Goal: Navigation & Orientation: Find specific page/section

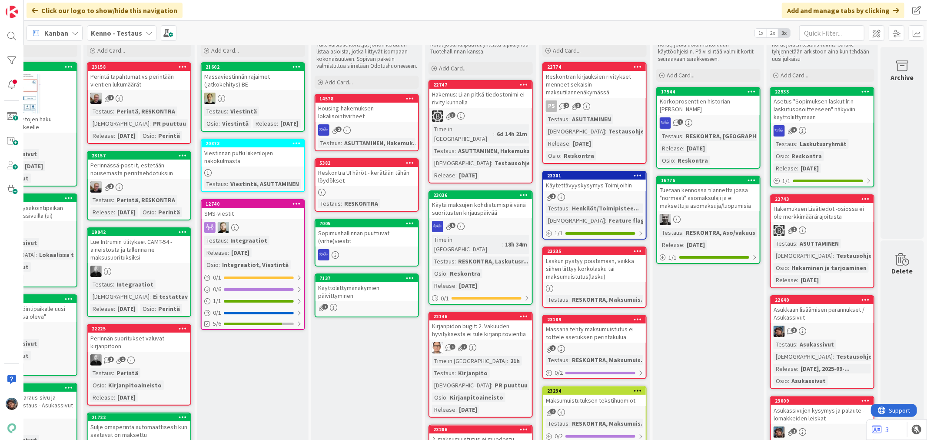
scroll to position [48, 406]
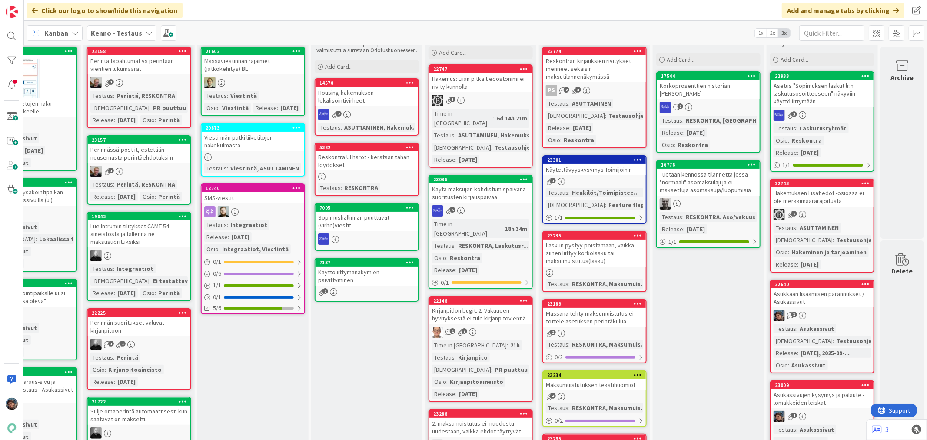
click at [831, 317] on div "3" at bounding box center [822, 315] width 103 height 11
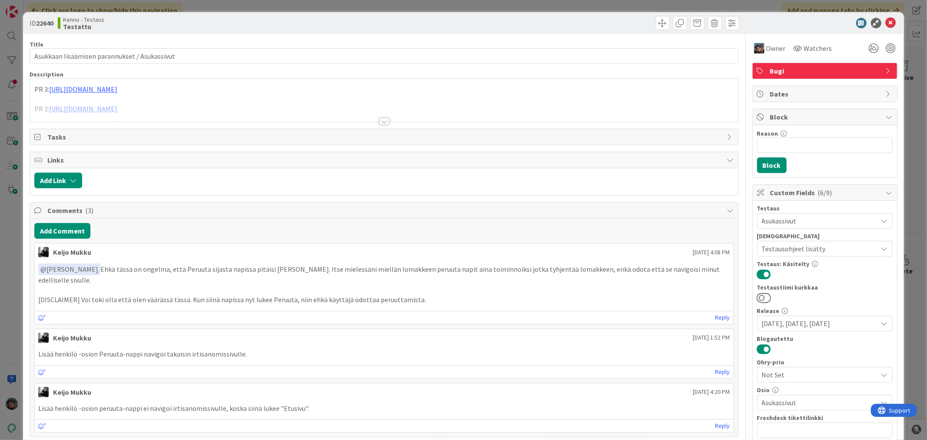
click at [381, 120] on div at bounding box center [385, 121] width 10 height 7
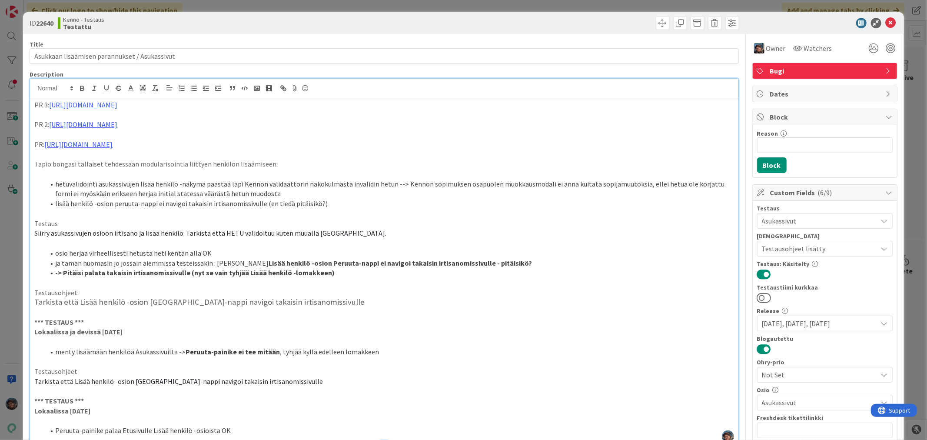
scroll to position [241, 0]
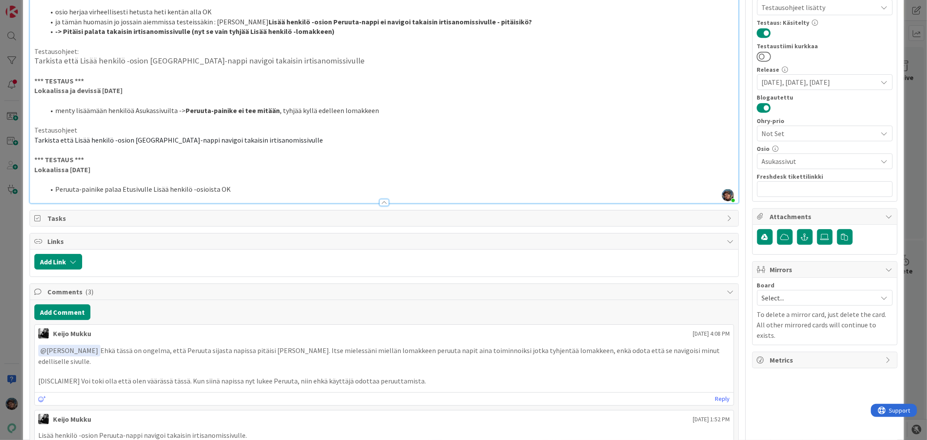
click at [102, 172] on p "Lokaalissa 2025-09-22" at bounding box center [383, 170] width 699 height 10
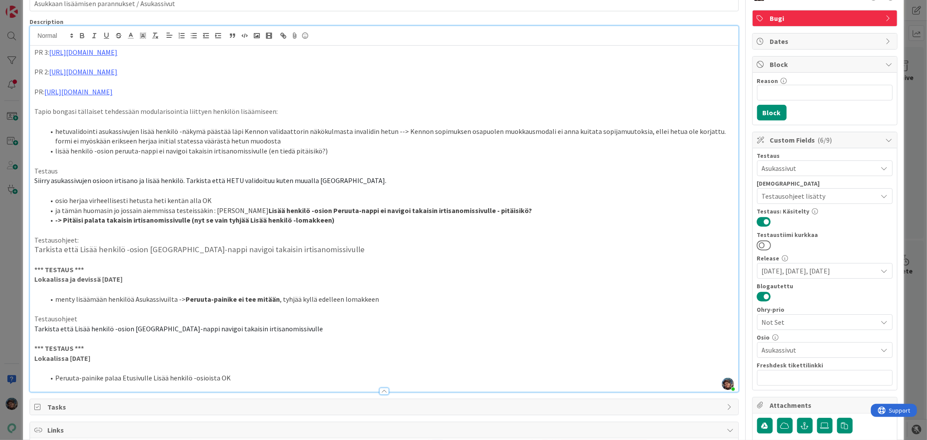
scroll to position [0, 0]
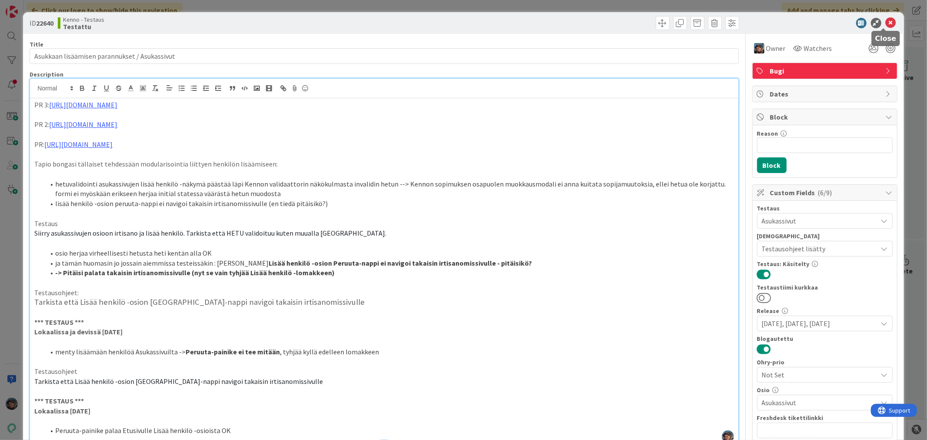
click at [886, 22] on icon at bounding box center [891, 23] width 10 height 10
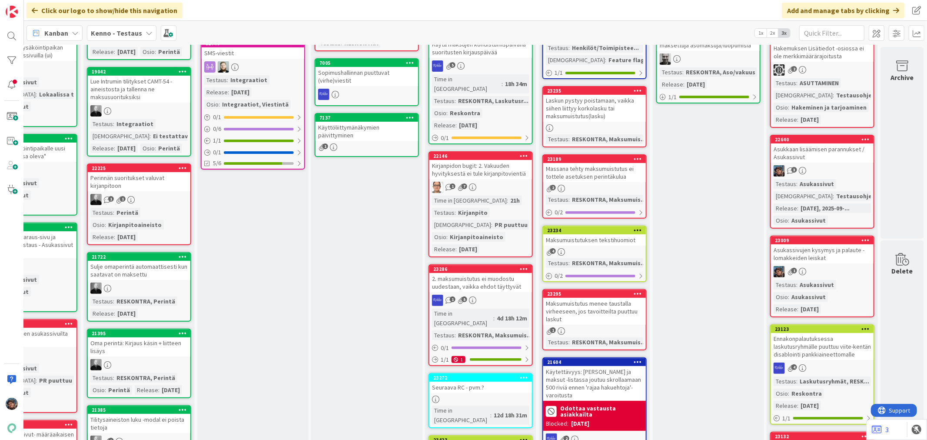
click at [826, 275] on link "23009 Asukassivujen kysymys ja palaute -lomakkeiden leiskat 1 Testaus : Asukass…" at bounding box center [822, 277] width 104 height 82
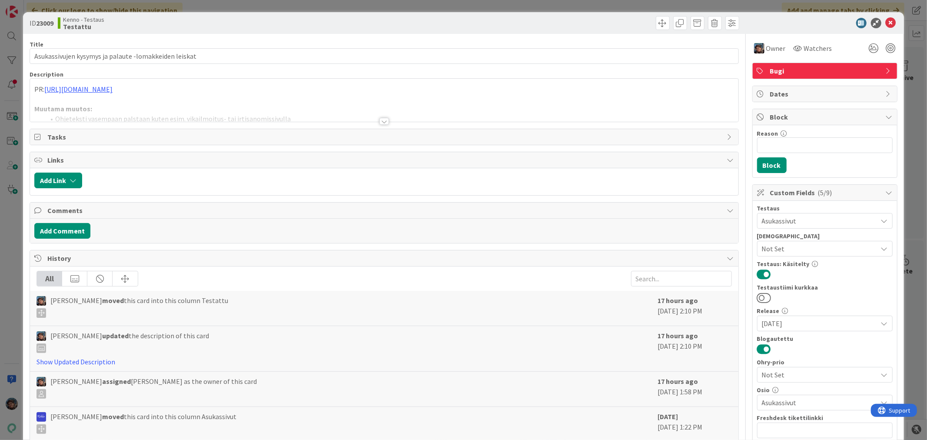
click at [380, 120] on div at bounding box center [385, 121] width 10 height 7
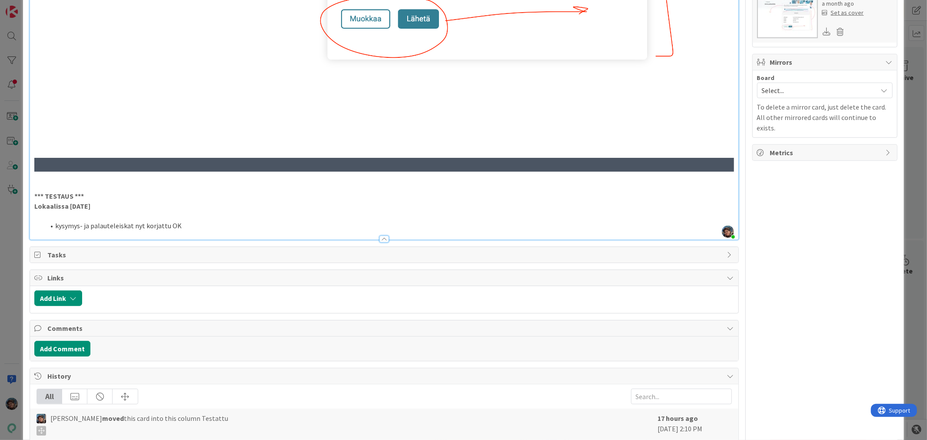
scroll to position [531, 0]
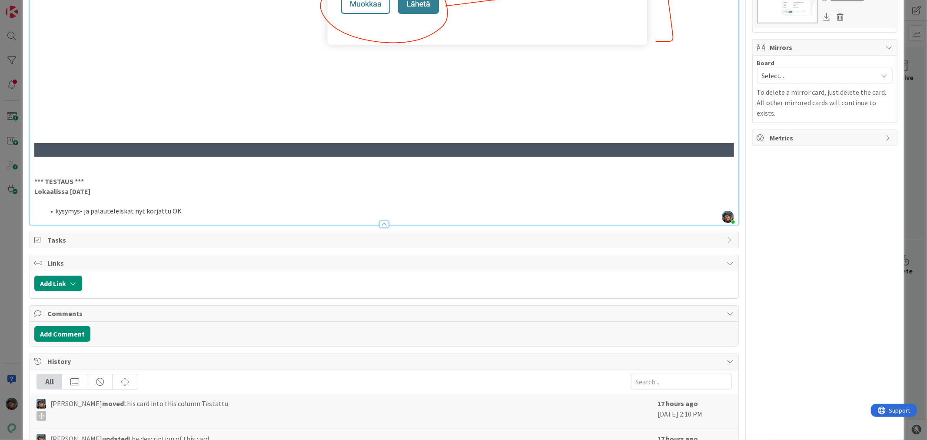
click at [90, 187] on strong "Lokaalissa 2025-09-22" at bounding box center [62, 191] width 56 height 9
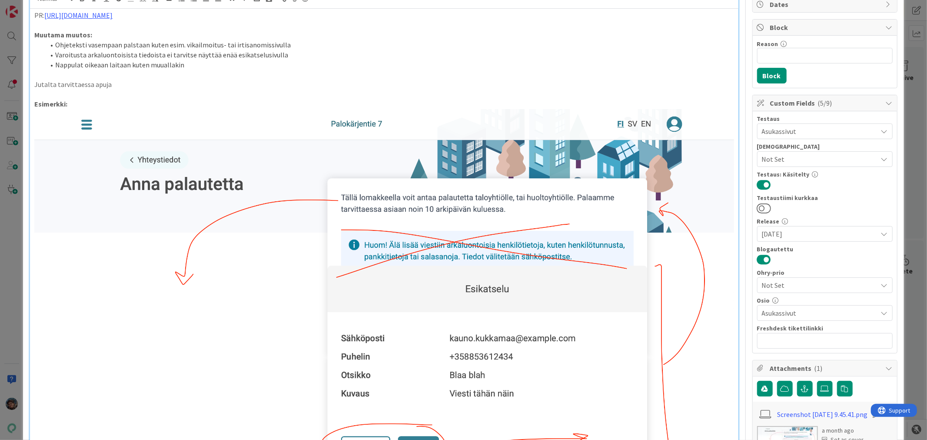
scroll to position [0, 0]
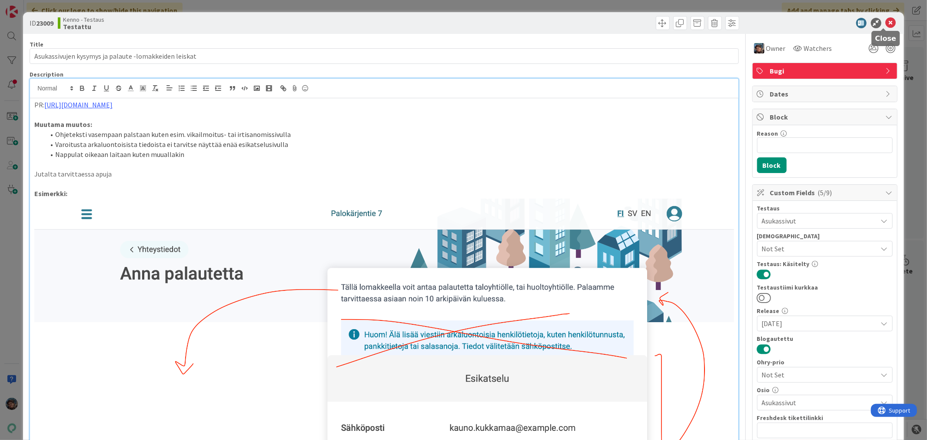
drag, startPoint x: 885, startPoint y: 21, endPoint x: 851, endPoint y: 76, distance: 64.4
click at [886, 21] on icon at bounding box center [891, 23] width 10 height 10
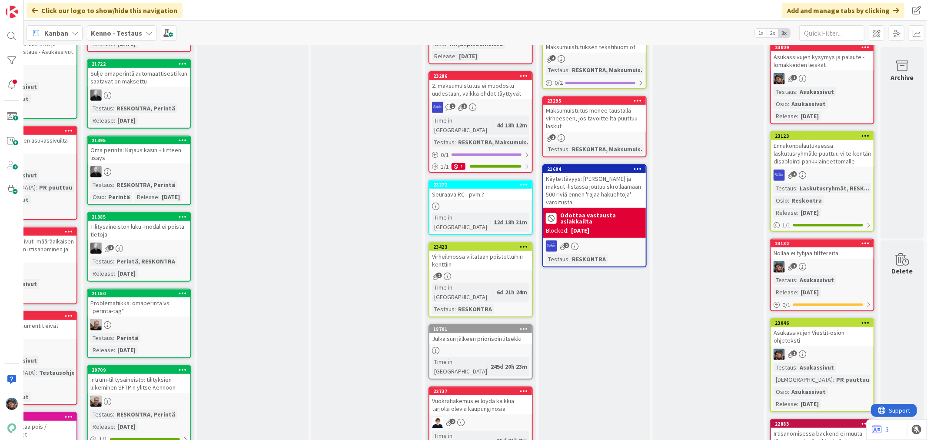
click at [835, 275] on div "Testaus : Asukassivut Release : 2025-09-22" at bounding box center [822, 286] width 97 height 22
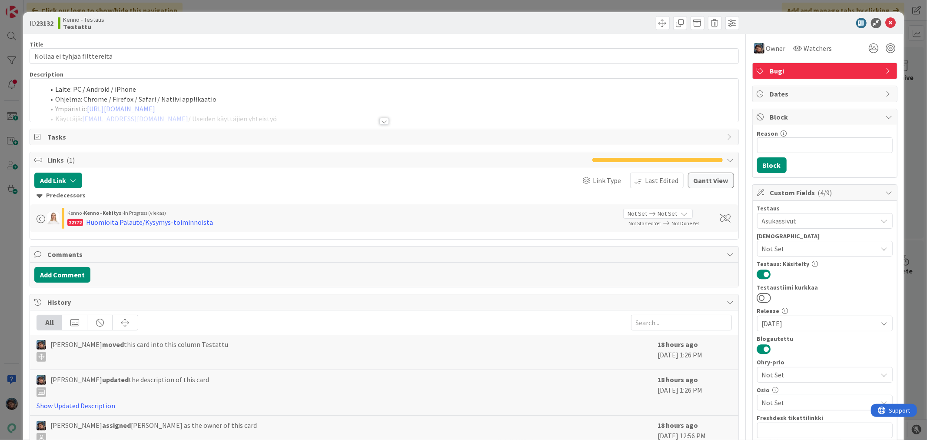
click at [380, 123] on div at bounding box center [385, 121] width 10 height 7
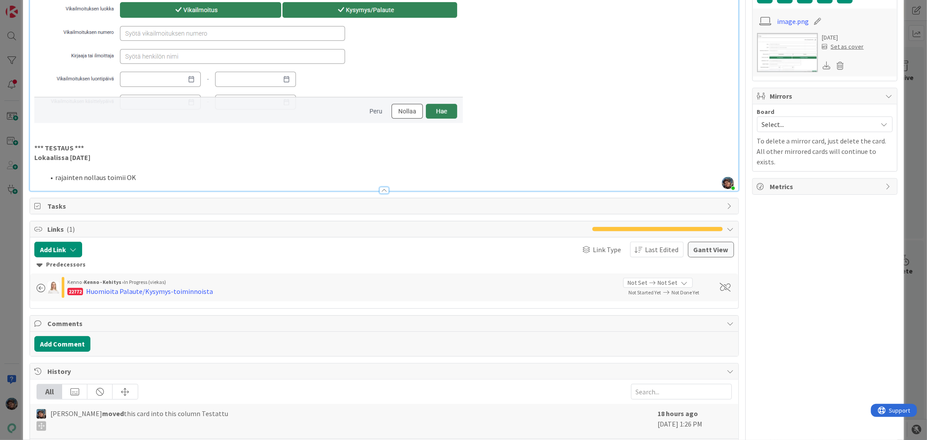
scroll to position [483, 0]
click at [105, 156] on p "Lokaalissa 2025-09-22" at bounding box center [383, 157] width 699 height 10
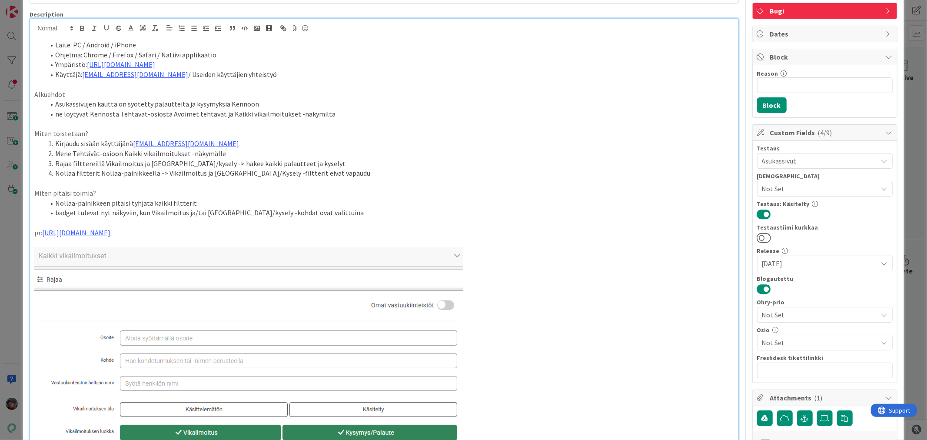
scroll to position [0, 0]
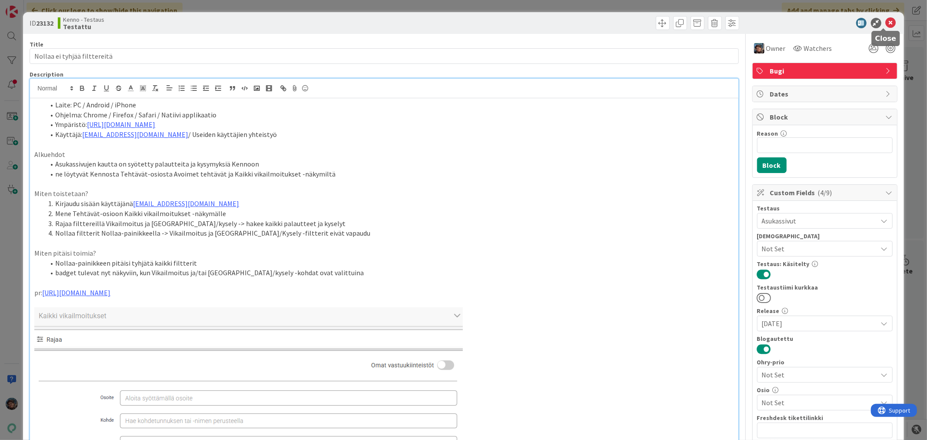
click at [886, 23] on icon at bounding box center [891, 23] width 10 height 10
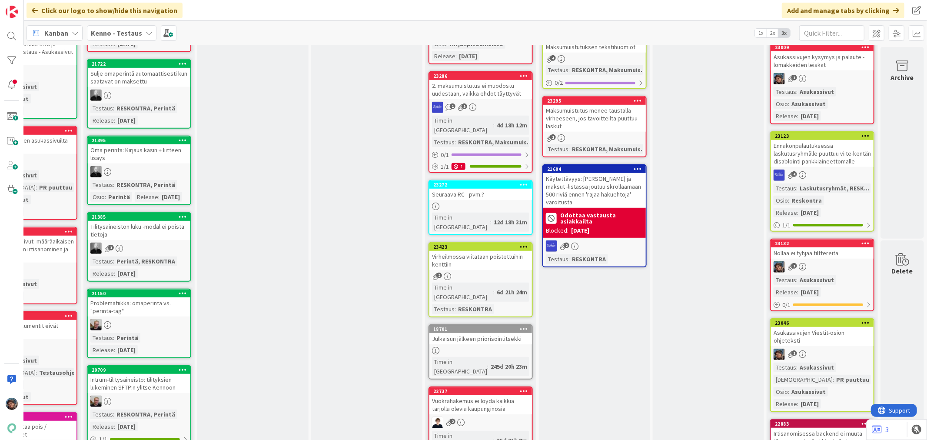
click at [813, 349] on div "1" at bounding box center [822, 354] width 103 height 11
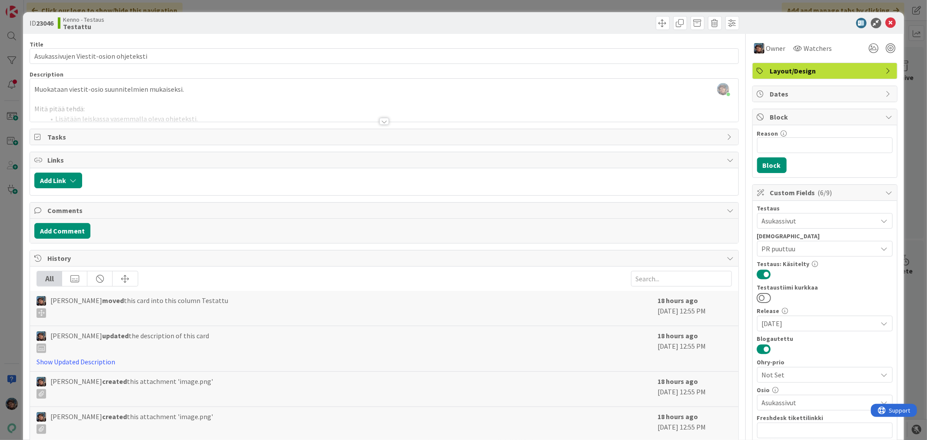
click at [380, 122] on div at bounding box center [385, 121] width 10 height 7
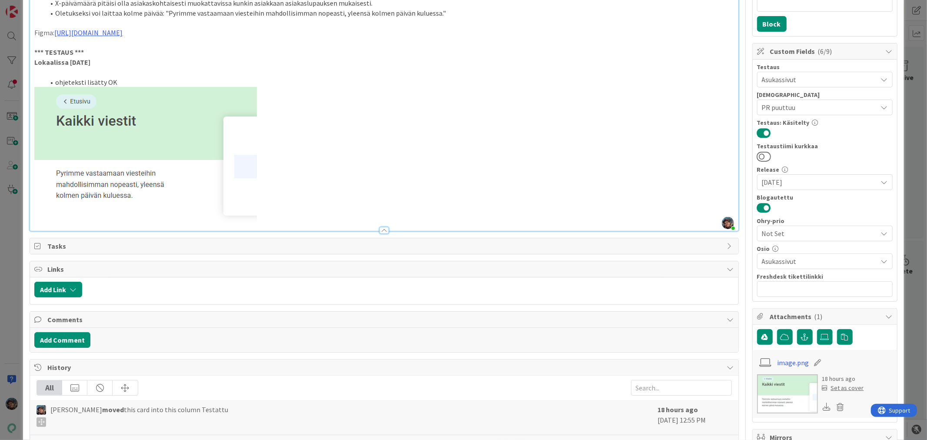
scroll to position [145, 0]
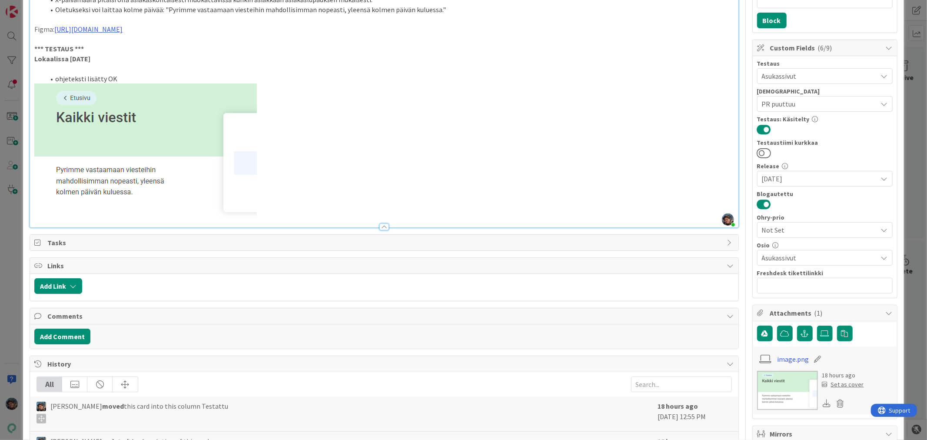
click at [102, 64] on p "Lokaalissa 2025-09-22" at bounding box center [383, 59] width 699 height 10
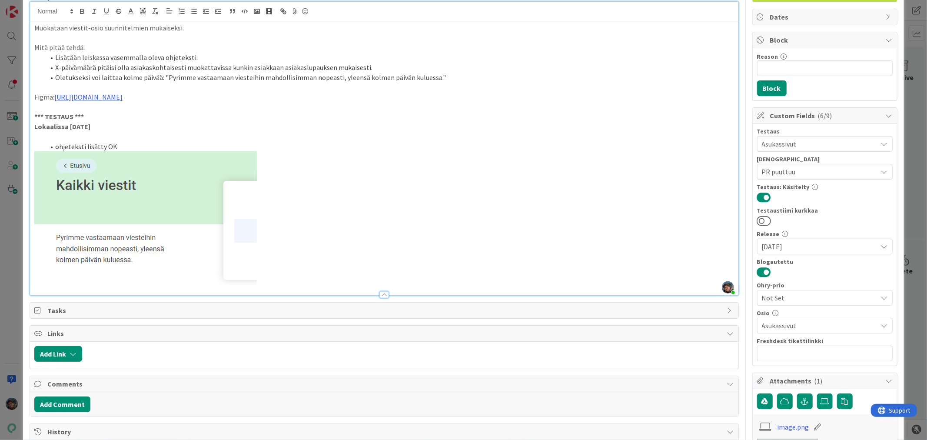
scroll to position [0, 0]
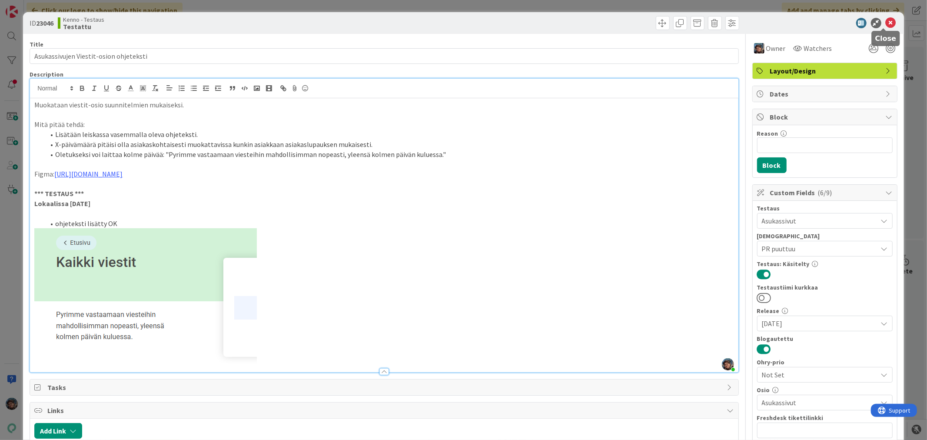
click at [886, 22] on icon at bounding box center [891, 23] width 10 height 10
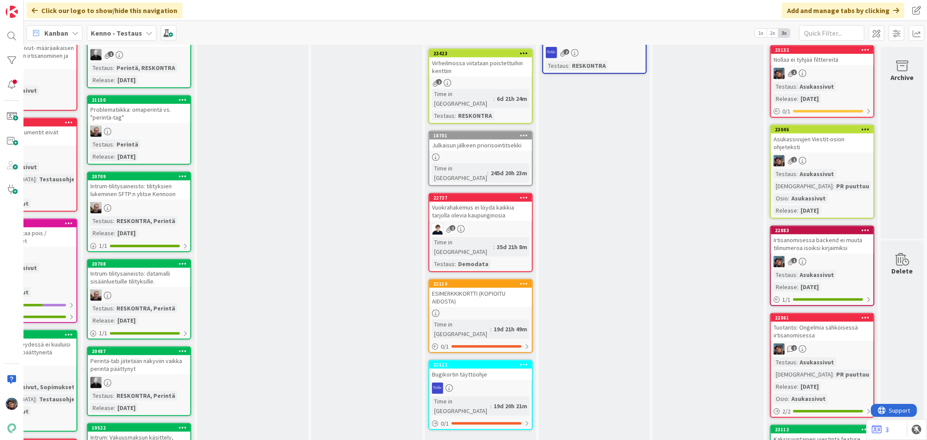
click at [827, 236] on div "Irtisanomisessa backend ei muuta tilinumeroa isoiksi kirjaimiksi" at bounding box center [822, 243] width 103 height 19
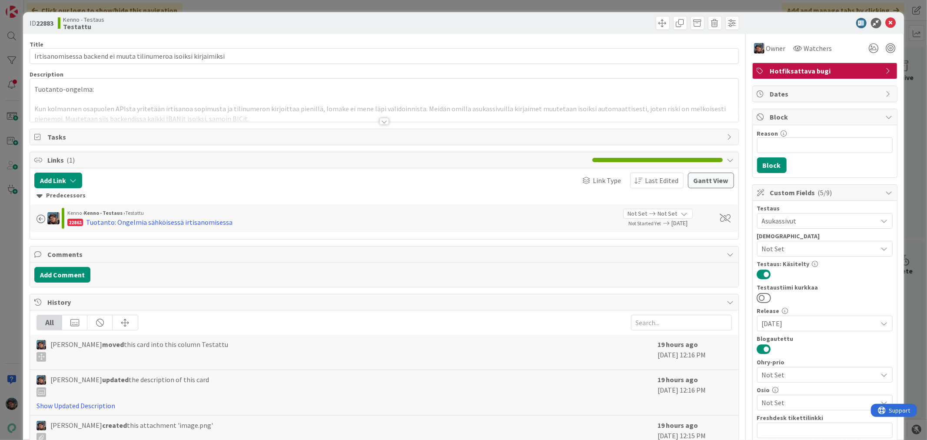
click at [381, 120] on div at bounding box center [385, 121] width 10 height 7
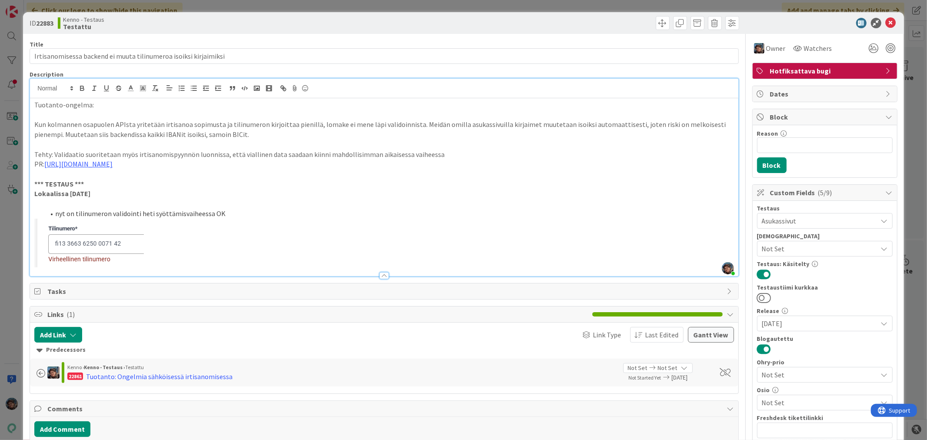
click at [90, 193] on strong "Lokaalissa 2025-09-22" at bounding box center [62, 193] width 56 height 9
click at [886, 22] on icon at bounding box center [891, 23] width 10 height 10
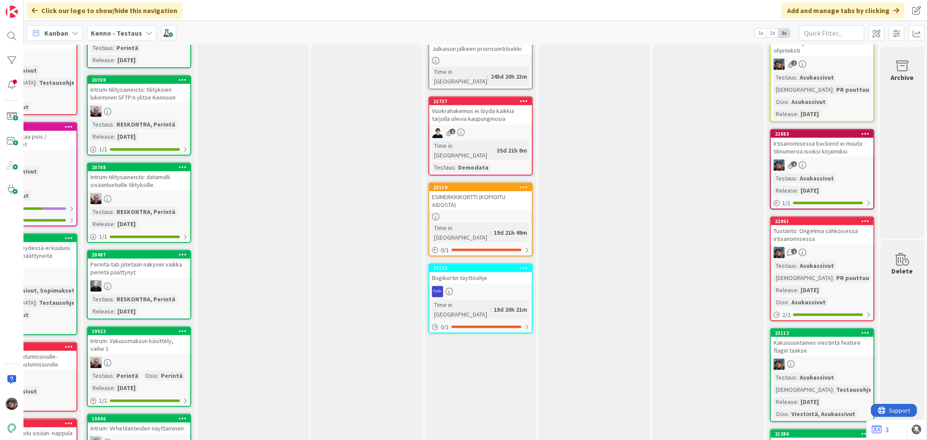
click at [827, 230] on link "22861 Tuotanto: Ongelmia sähköisessä irtisanomisessa 2 Testaus : Asukassivut Te…" at bounding box center [822, 268] width 104 height 105
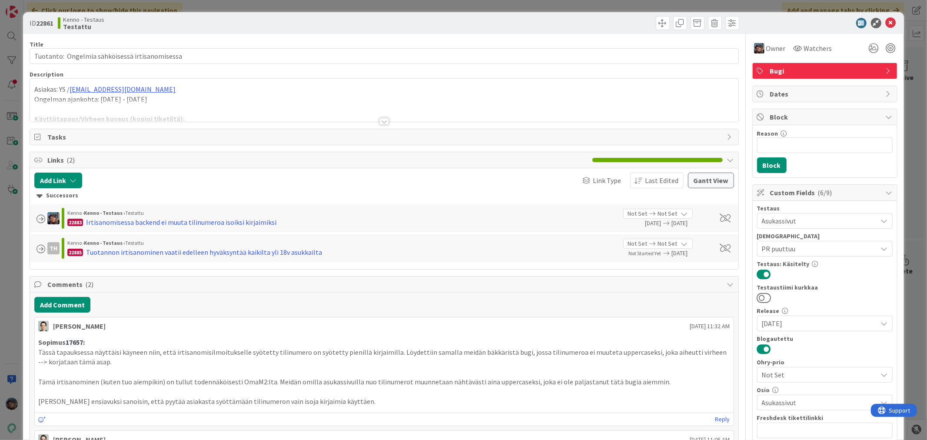
click at [380, 120] on div at bounding box center [385, 121] width 10 height 7
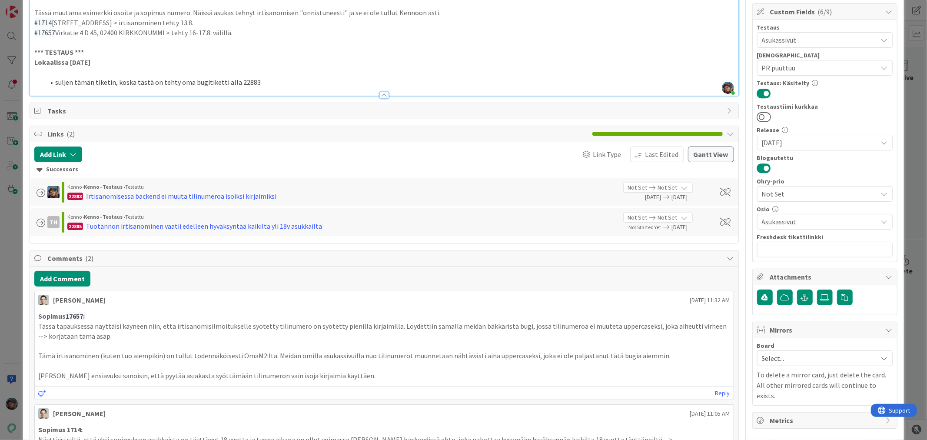
click at [103, 63] on p "Lokaalissa 2025-09-22" at bounding box center [383, 62] width 699 height 10
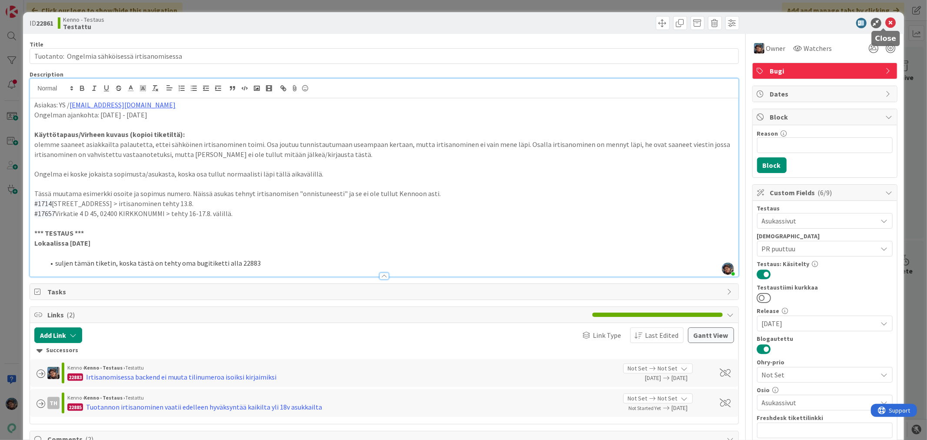
click at [886, 21] on icon at bounding box center [891, 23] width 10 height 10
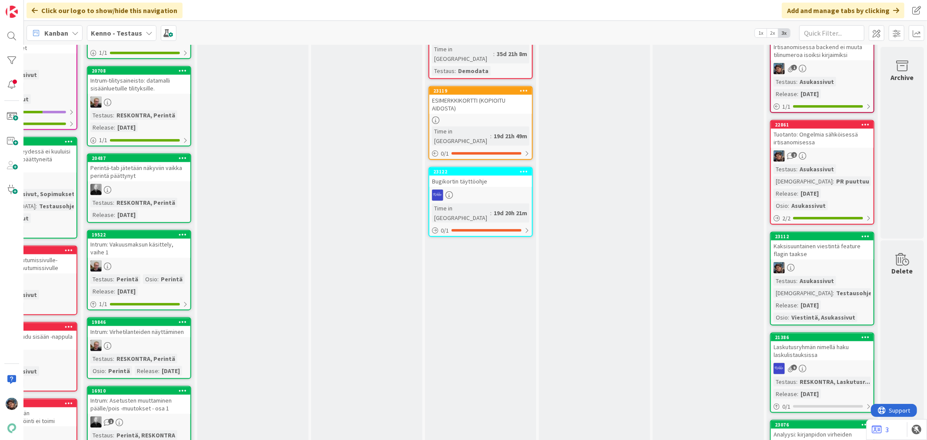
click at [816, 240] on div "Kaksisuuntainen viestintä feature flagin taakse" at bounding box center [822, 249] width 103 height 19
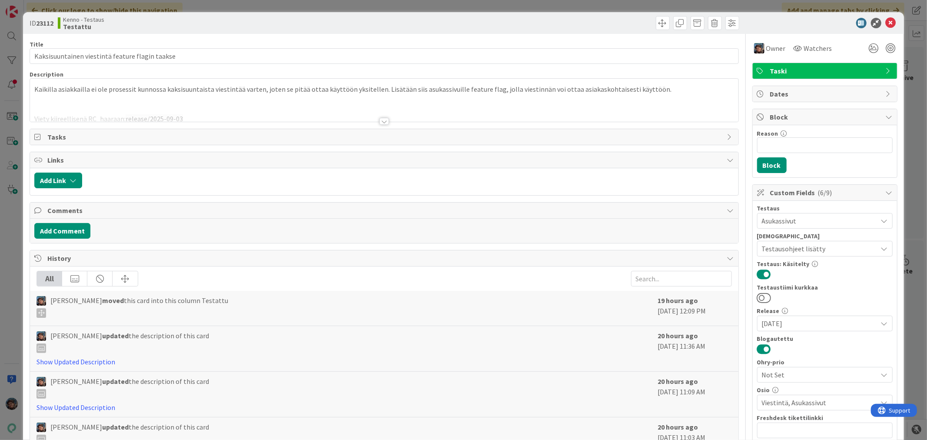
click at [380, 121] on div at bounding box center [385, 121] width 10 height 7
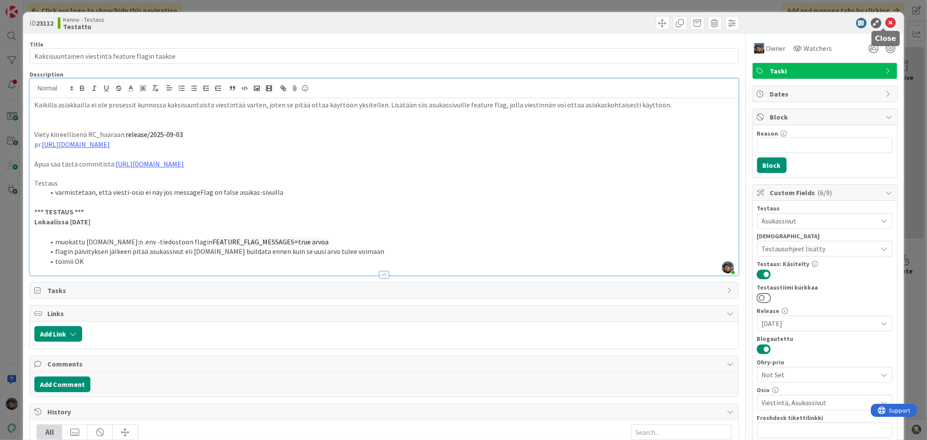
drag, startPoint x: 883, startPoint y: 20, endPoint x: 892, endPoint y: 65, distance: 46.1
click at [886, 20] on icon at bounding box center [891, 23] width 10 height 10
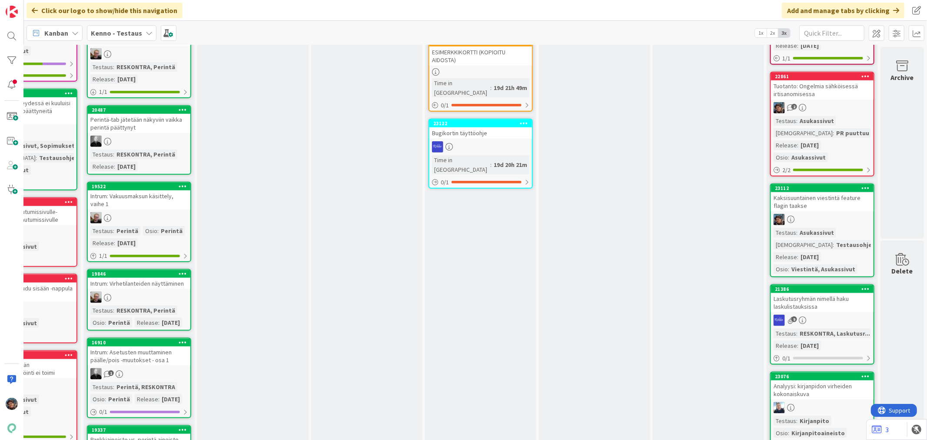
click at [828, 315] on div "9" at bounding box center [822, 320] width 103 height 11
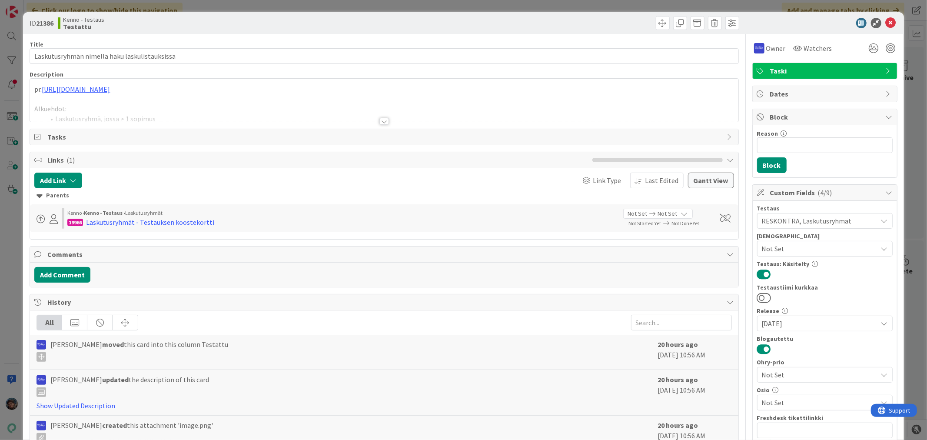
click at [380, 123] on div at bounding box center [385, 121] width 10 height 7
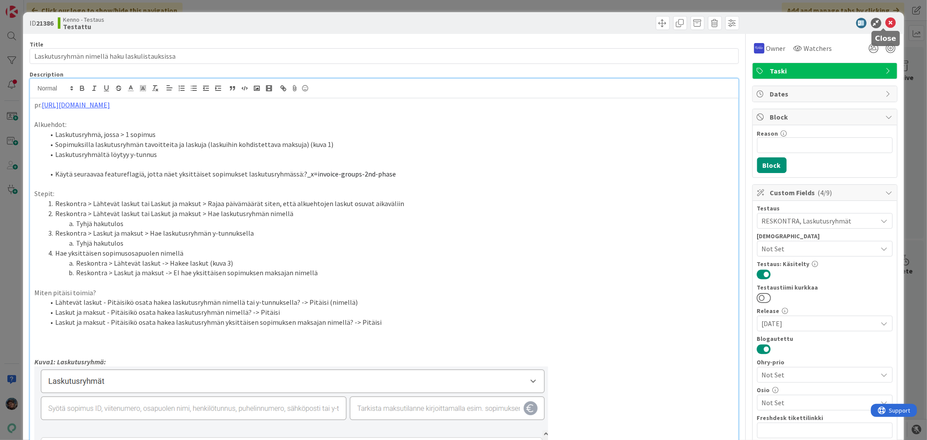
click at [886, 21] on icon at bounding box center [891, 23] width 10 height 10
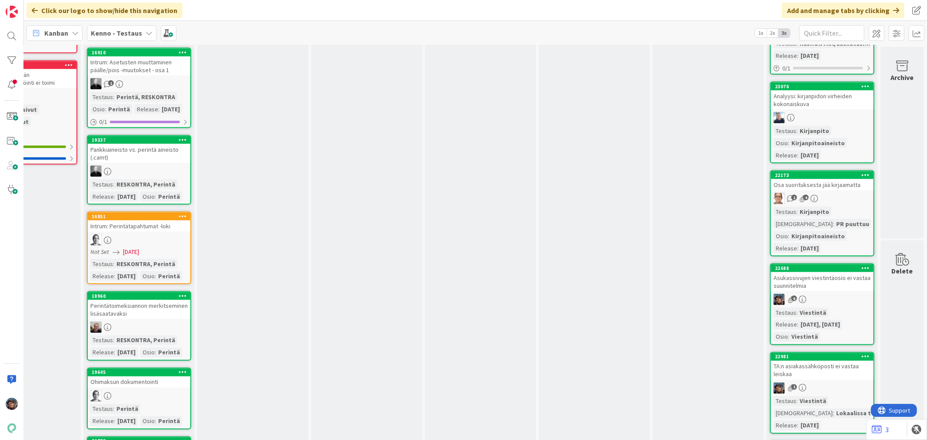
click at [826, 294] on div "6" at bounding box center [822, 299] width 103 height 11
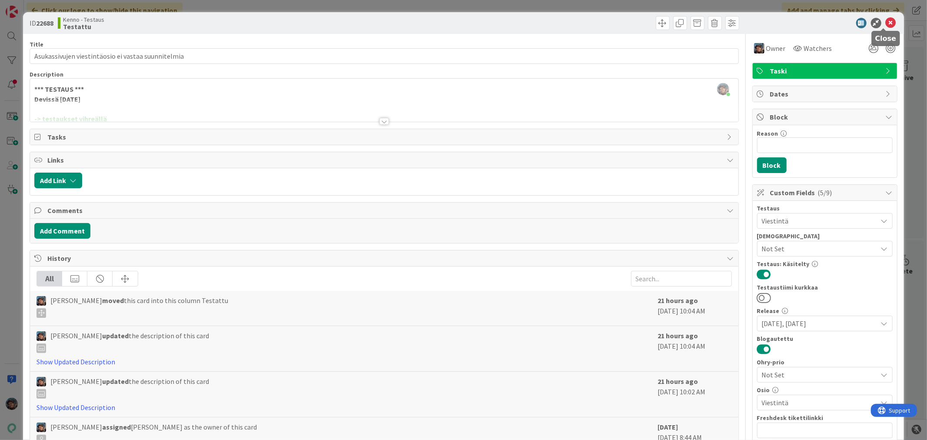
click at [886, 20] on icon at bounding box center [891, 23] width 10 height 10
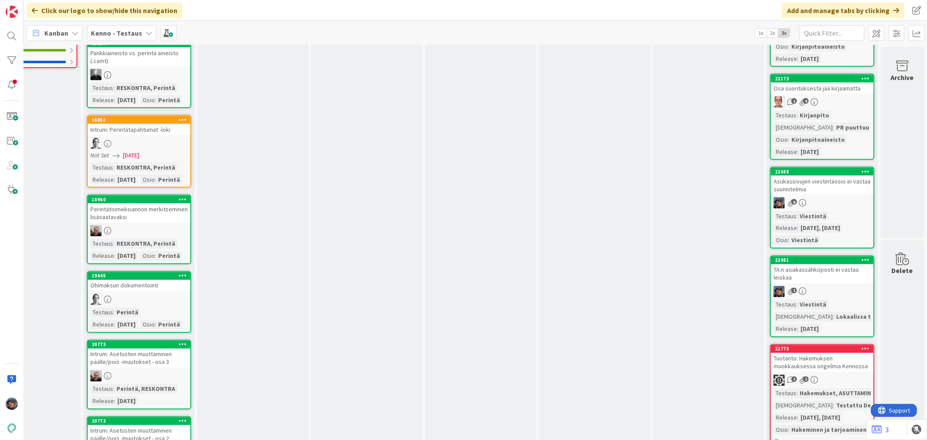
click at [841, 279] on link "22981 TA:n asiakassähköposti ei vastaa leiskaa 1 Testaus : Viestintä Testaushuo…" at bounding box center [822, 297] width 104 height 82
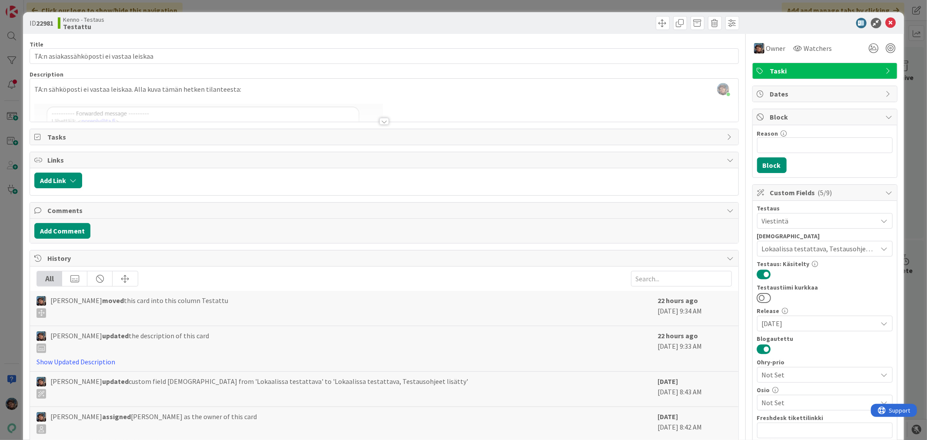
click at [380, 121] on div at bounding box center [385, 121] width 10 height 7
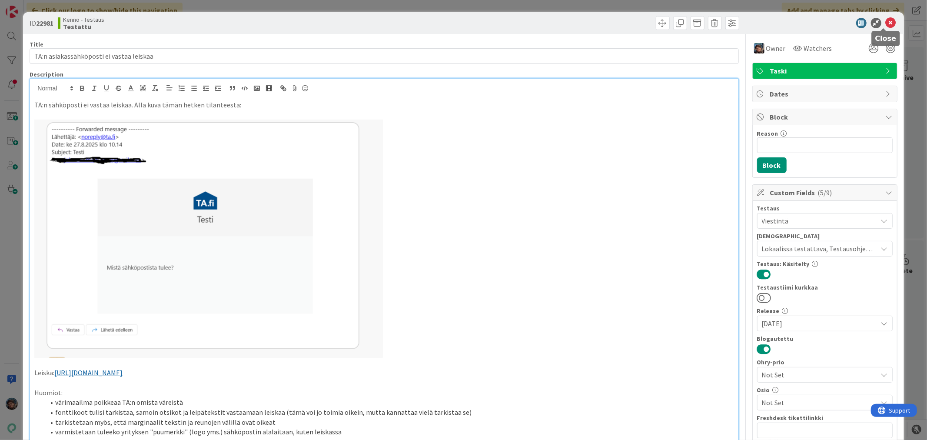
click at [886, 19] on icon at bounding box center [891, 23] width 10 height 10
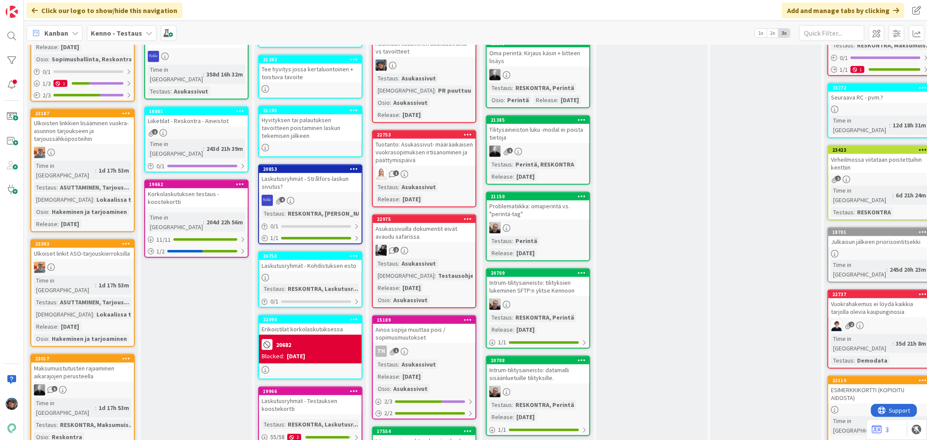
scroll to position [290, 0]
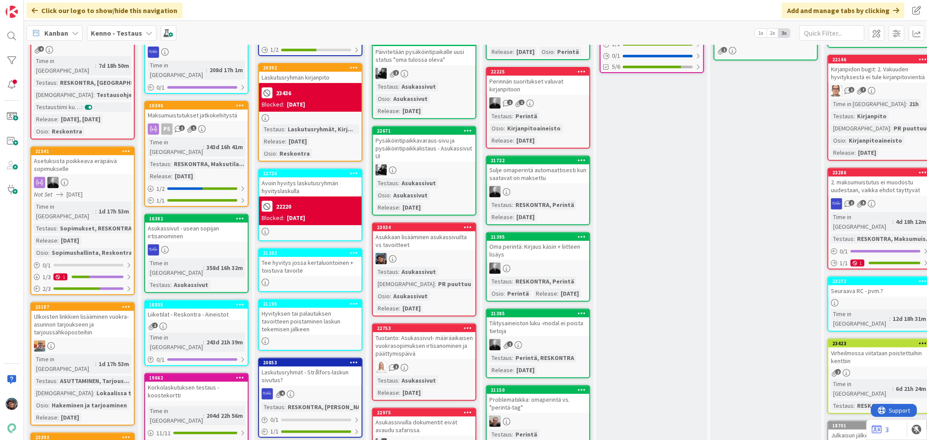
click at [446, 253] on div at bounding box center [424, 258] width 103 height 11
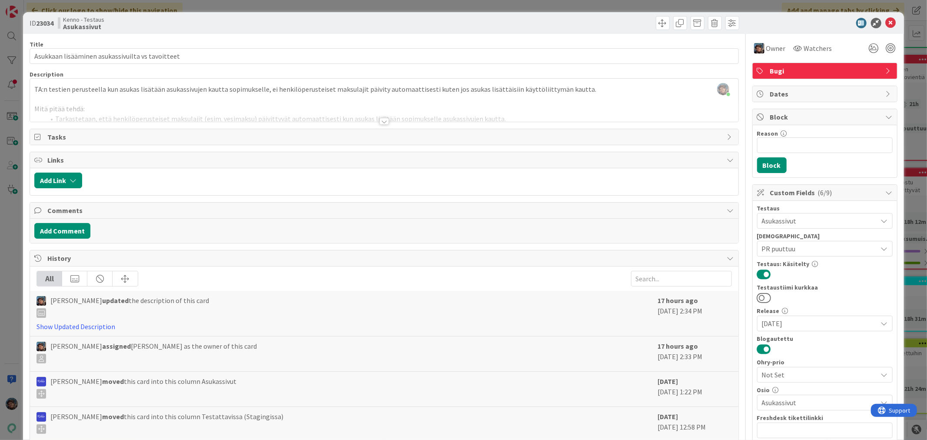
click at [381, 120] on div at bounding box center [385, 121] width 10 height 7
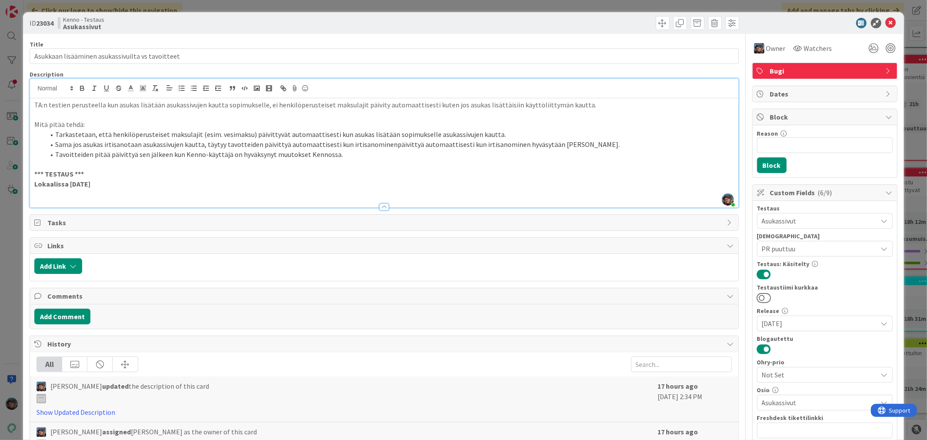
click at [110, 186] on p "Lokaalissa 2025-09-22" at bounding box center [383, 184] width 699 height 10
